Goal: Browse casually

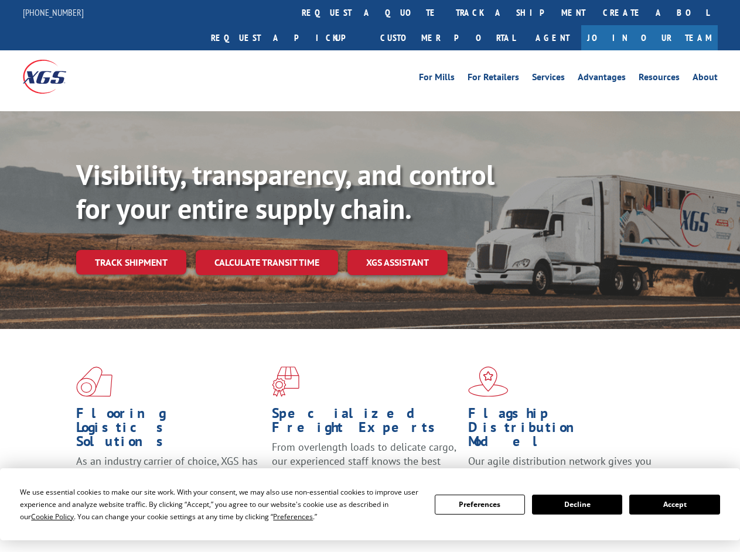
click at [370, 276] on div "Visibility, transparency, and control for your entire supply chain. Track shipm…" at bounding box center [407, 239] width 663 height 163
click at [41, 516] on span "Cookie Policy" at bounding box center [52, 517] width 43 height 10
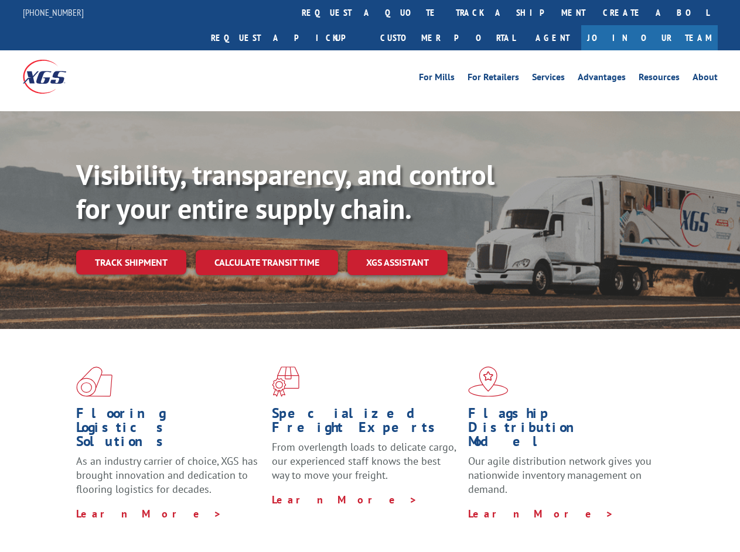
click at [282, 516] on div "Flooring Logistics Solutions As an industry carrier of choice, XGS has brought …" at bounding box center [370, 446] width 740 height 235
click at [480, 505] on div "Flooring Logistics Solutions As an industry carrier of choice, XGS has brought …" at bounding box center [370, 443] width 740 height 229
click at [577, 505] on div "Flooring Logistics Solutions As an industry carrier of choice, XGS has brought …" at bounding box center [370, 443] width 740 height 229
